Goal: Information Seeking & Learning: Learn about a topic

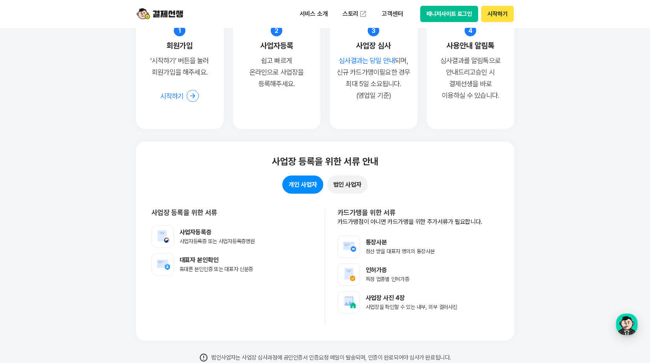
scroll to position [6081, 0]
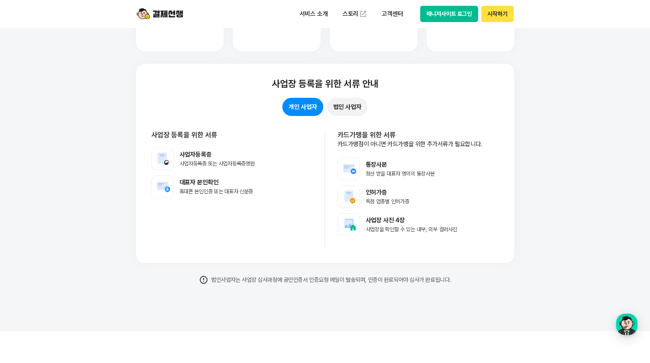
click at [345, 106] on button "법인 사업자" at bounding box center [347, 107] width 41 height 18
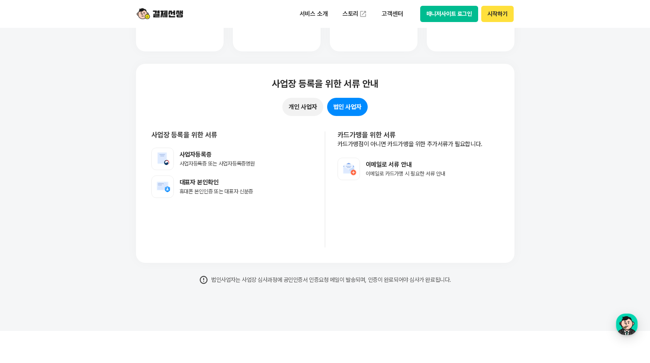
click at [313, 103] on button "개인 사업자" at bounding box center [303, 107] width 41 height 18
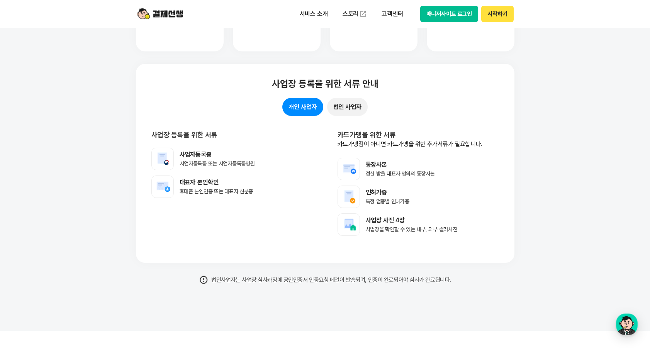
click at [348, 103] on button "법인 사업자" at bounding box center [347, 107] width 41 height 18
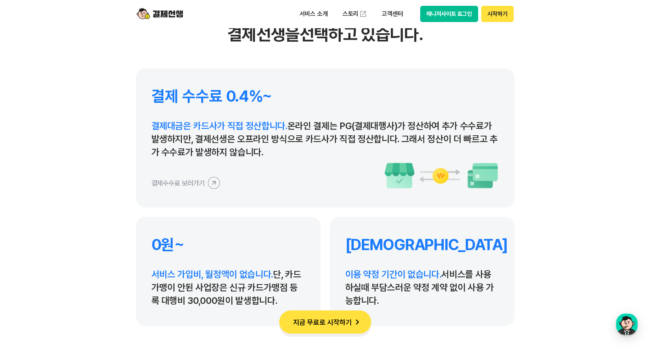
scroll to position [3694, 0]
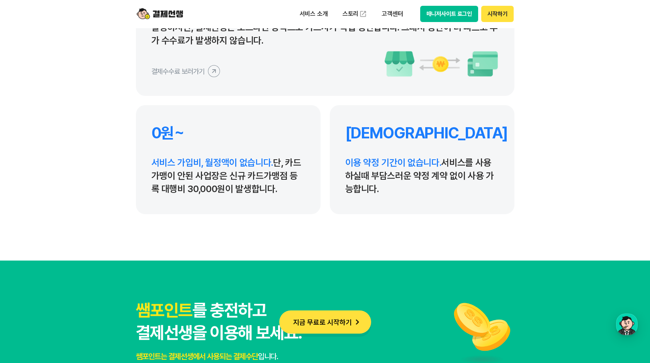
drag, startPoint x: 228, startPoint y: 175, endPoint x: 276, endPoint y: 193, distance: 51.1
click at [276, 193] on p "서비스 가입비, 월정액이 없습니다. 단, 카드가맹이 안된 사업장은 신규 카드가맹점 등록 대행비 30,000원이 발생합니다." at bounding box center [229, 175] width 154 height 39
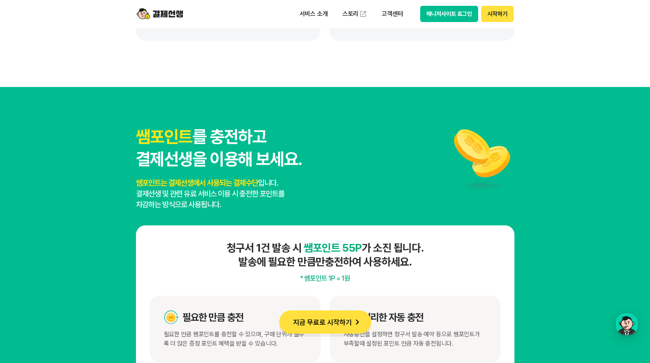
click at [267, 198] on p "쌤포인트는 결제선생에서 사용되는 결제수단 입니다. 결제선생 및 관련 유료 서비스 이용 시 충전한 포인트를 차감하는 방식으로 사용됩니다." at bounding box center [219, 193] width 166 height 32
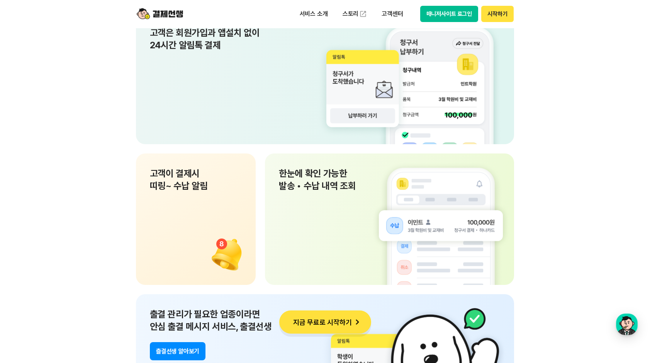
scroll to position [5536, 0]
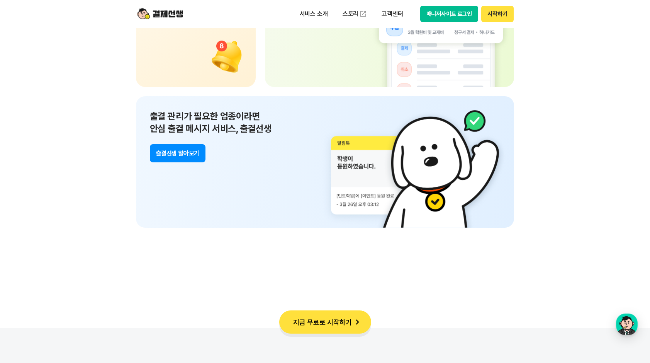
click at [497, 14] on button "시작하기" at bounding box center [498, 14] width 32 height 16
click at [316, 9] on p "서비스 소개" at bounding box center [313, 14] width 39 height 14
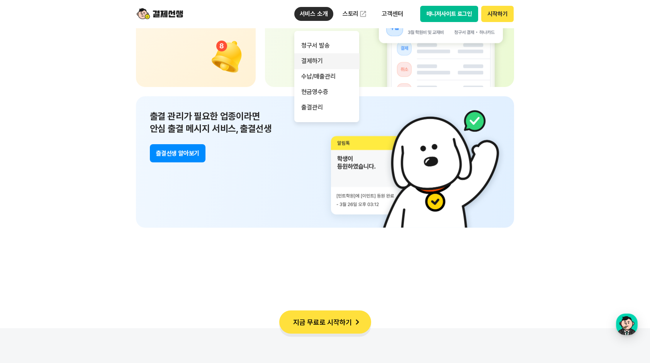
click at [326, 58] on link "결제하기" at bounding box center [326, 60] width 65 height 15
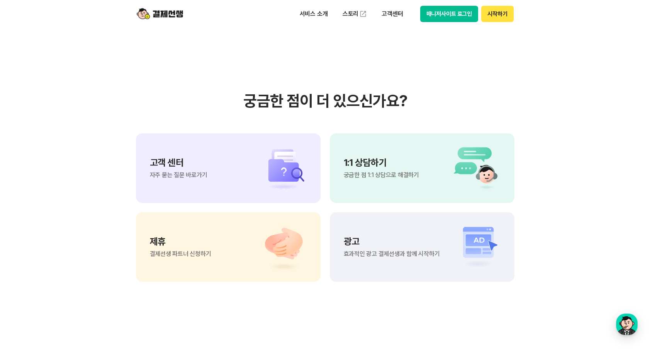
scroll to position [2073, 0]
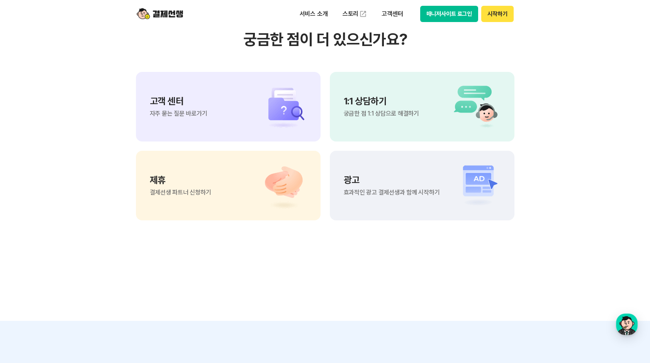
click at [278, 130] on img at bounding box center [280, 106] width 54 height 46
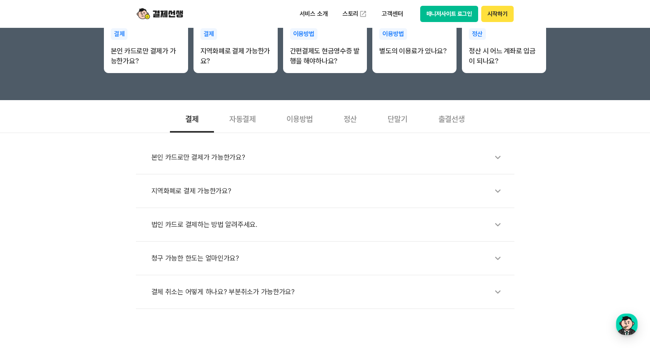
scroll to position [56, 0]
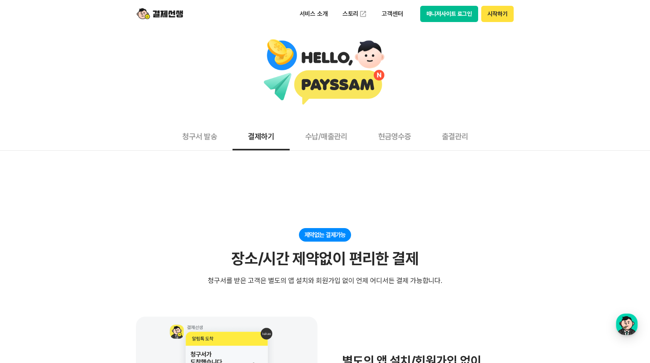
click at [328, 132] on button "수납/매출관리" at bounding box center [326, 136] width 73 height 29
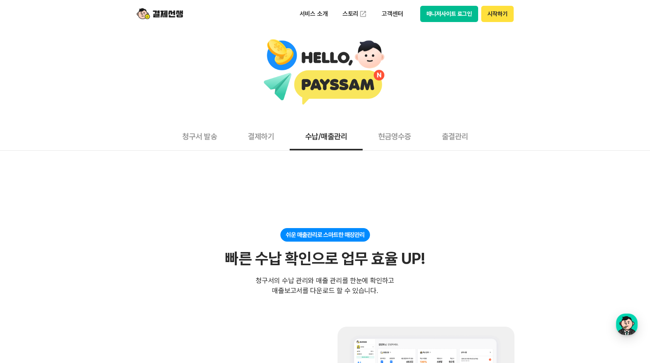
click at [451, 134] on button "출결관리" at bounding box center [455, 136] width 57 height 29
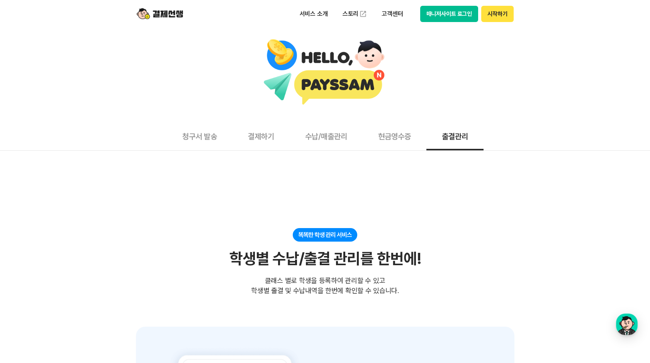
click at [407, 133] on button "현금영수증" at bounding box center [395, 136] width 64 height 29
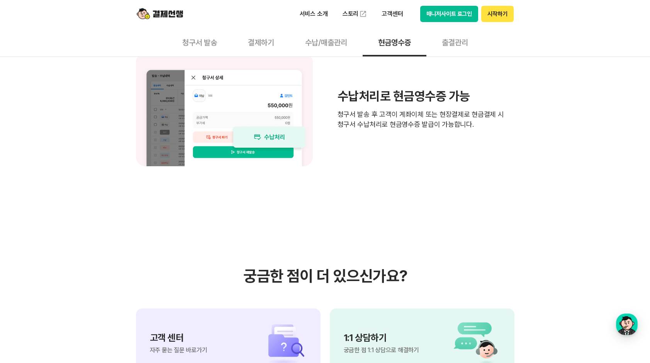
scroll to position [830, 0]
